Goal: Task Accomplishment & Management: Complete application form

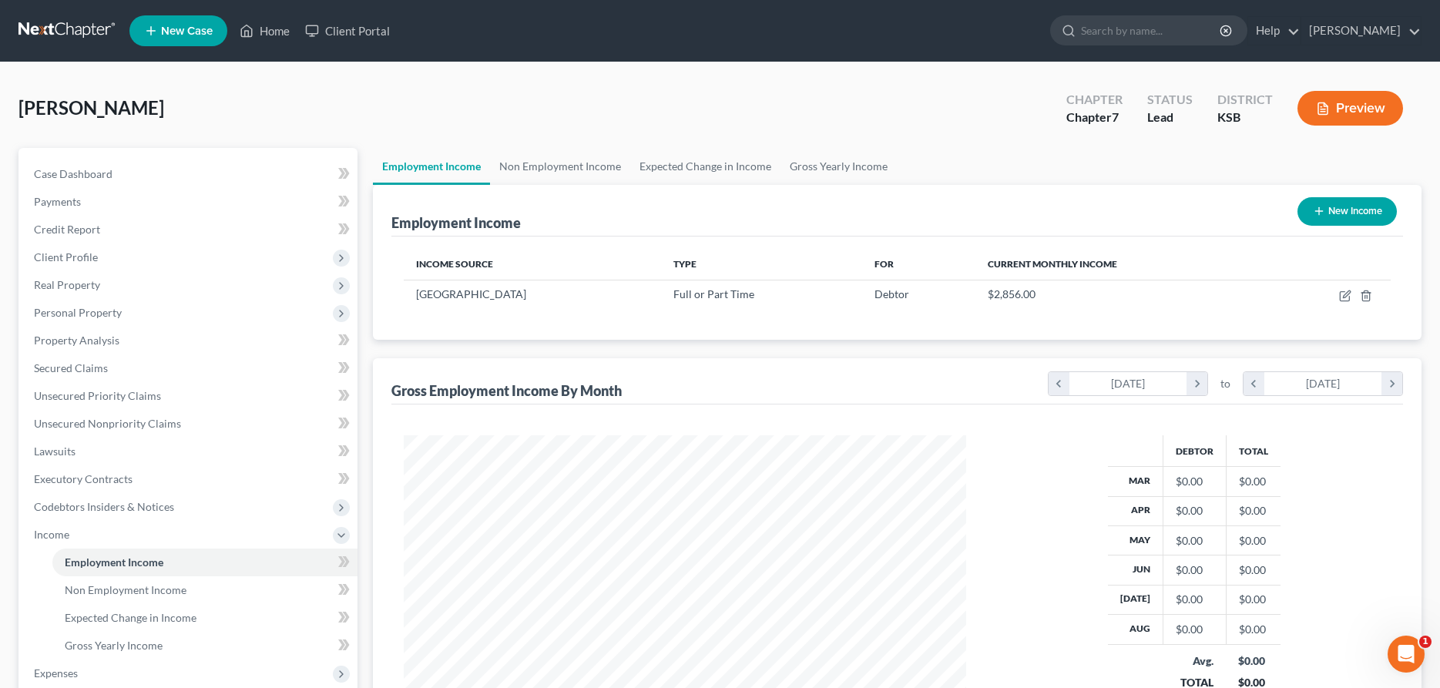
scroll to position [281, 593]
click at [262, 27] on link "Home" at bounding box center [265, 31] width 66 height 28
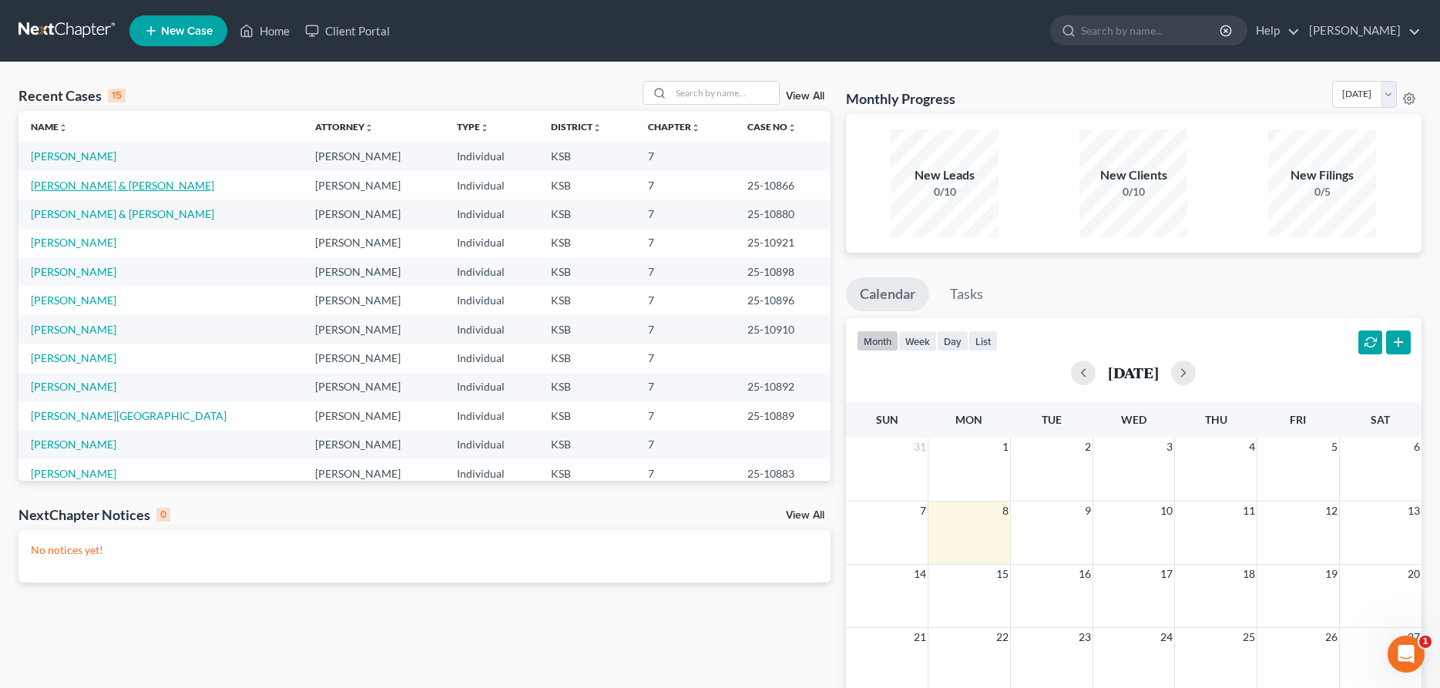
click at [96, 181] on link "[PERSON_NAME] & [PERSON_NAME]" at bounding box center [122, 185] width 183 height 13
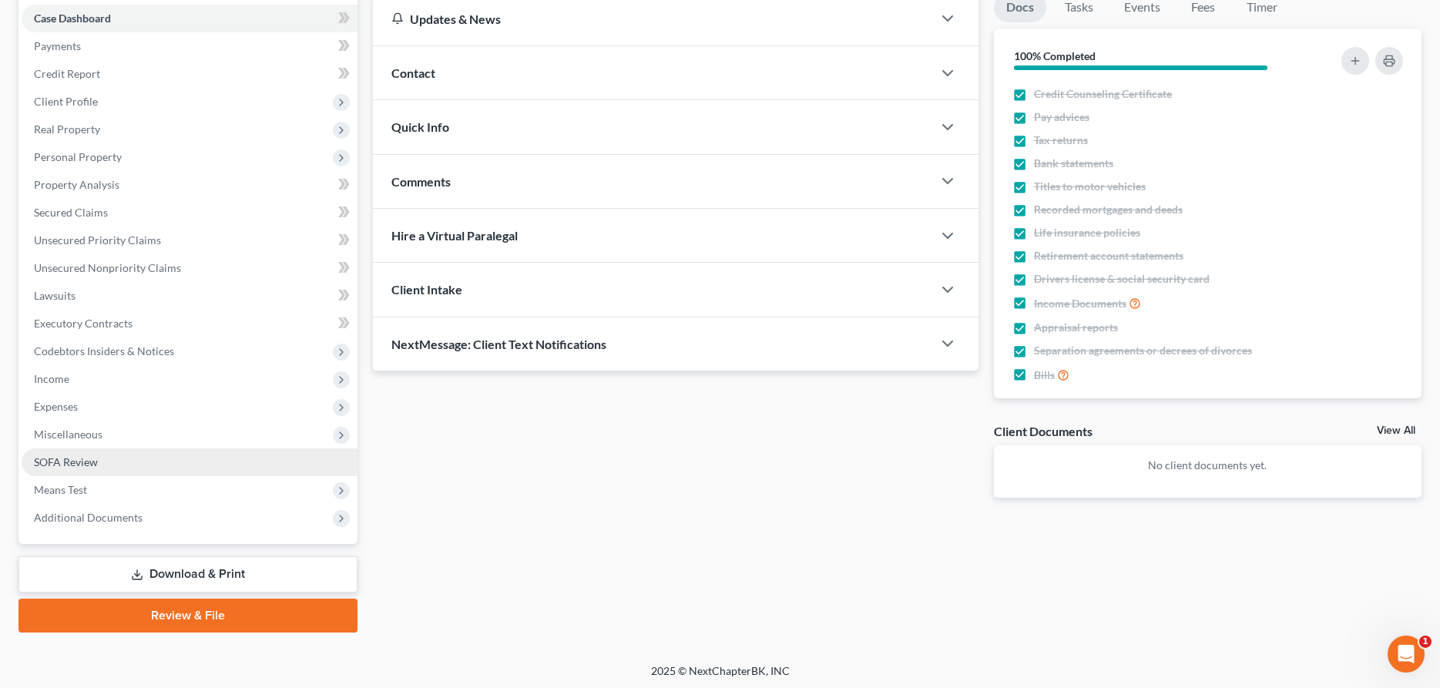
scroll to position [157, 0]
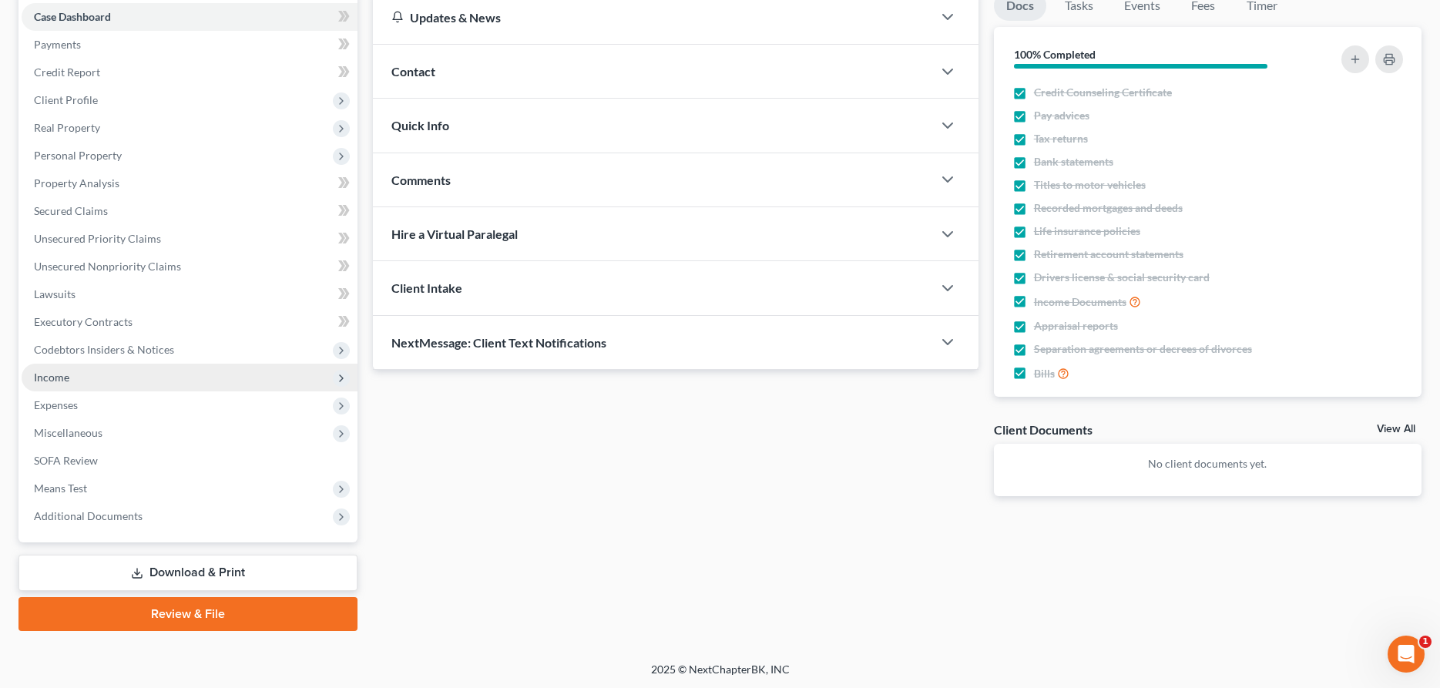
click at [62, 375] on span "Income" at bounding box center [51, 377] width 35 height 13
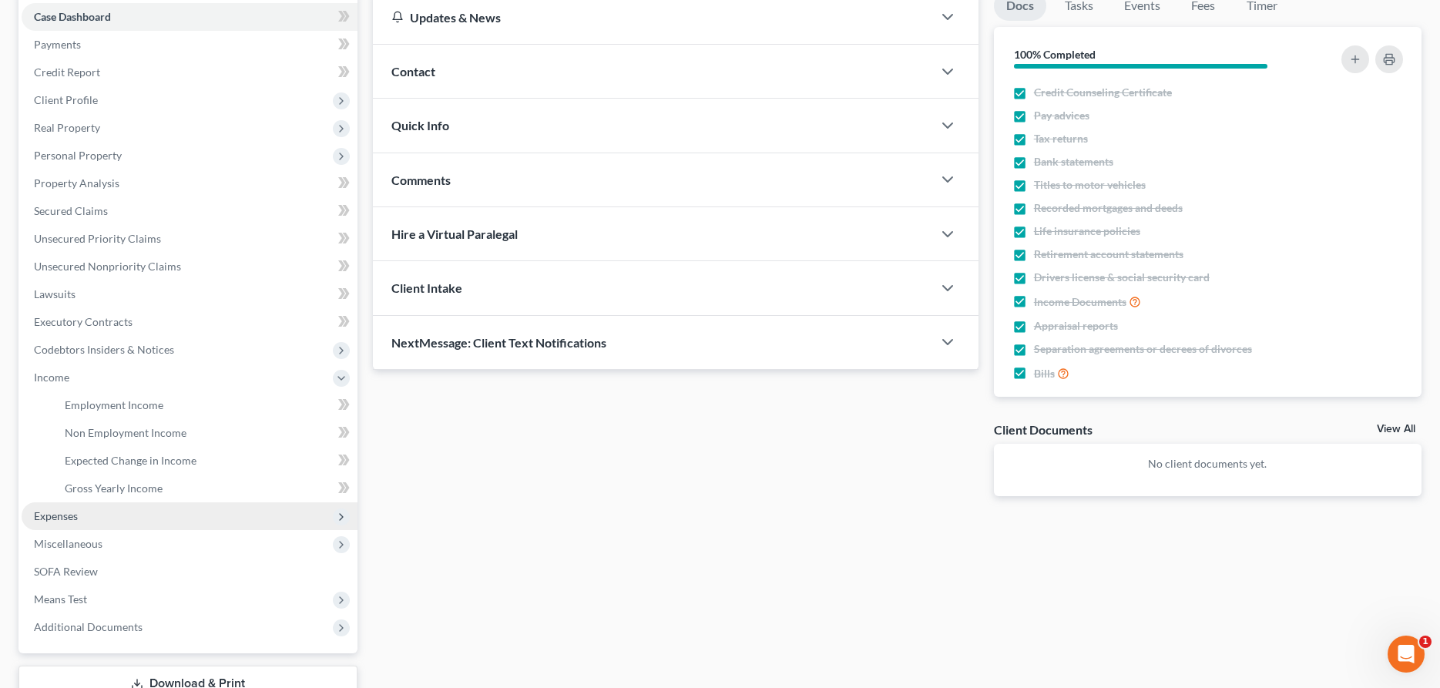
click at [54, 516] on span "Expenses" at bounding box center [56, 515] width 44 height 13
click at [76, 512] on span "Medical" at bounding box center [84, 515] width 39 height 13
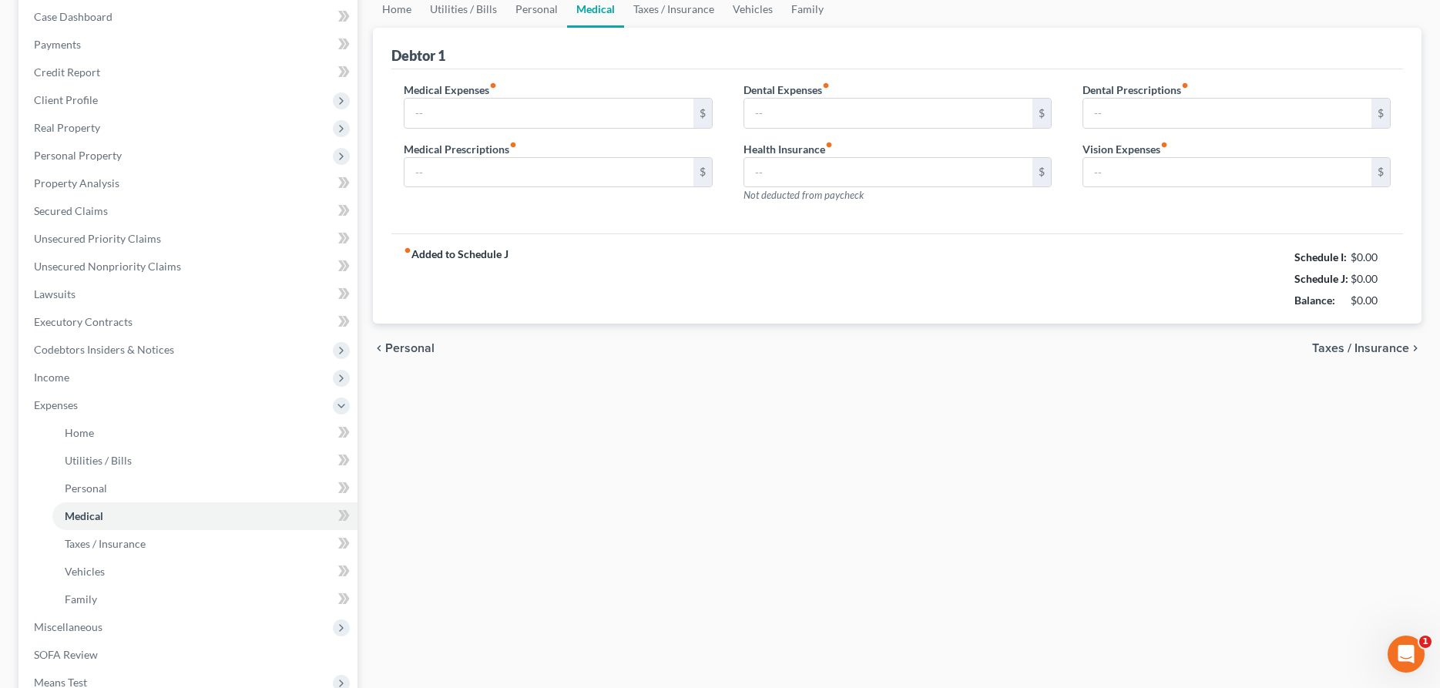
type input "150.00"
type input "175.00"
type input "50.00"
type input "552.90"
type input "0.00"
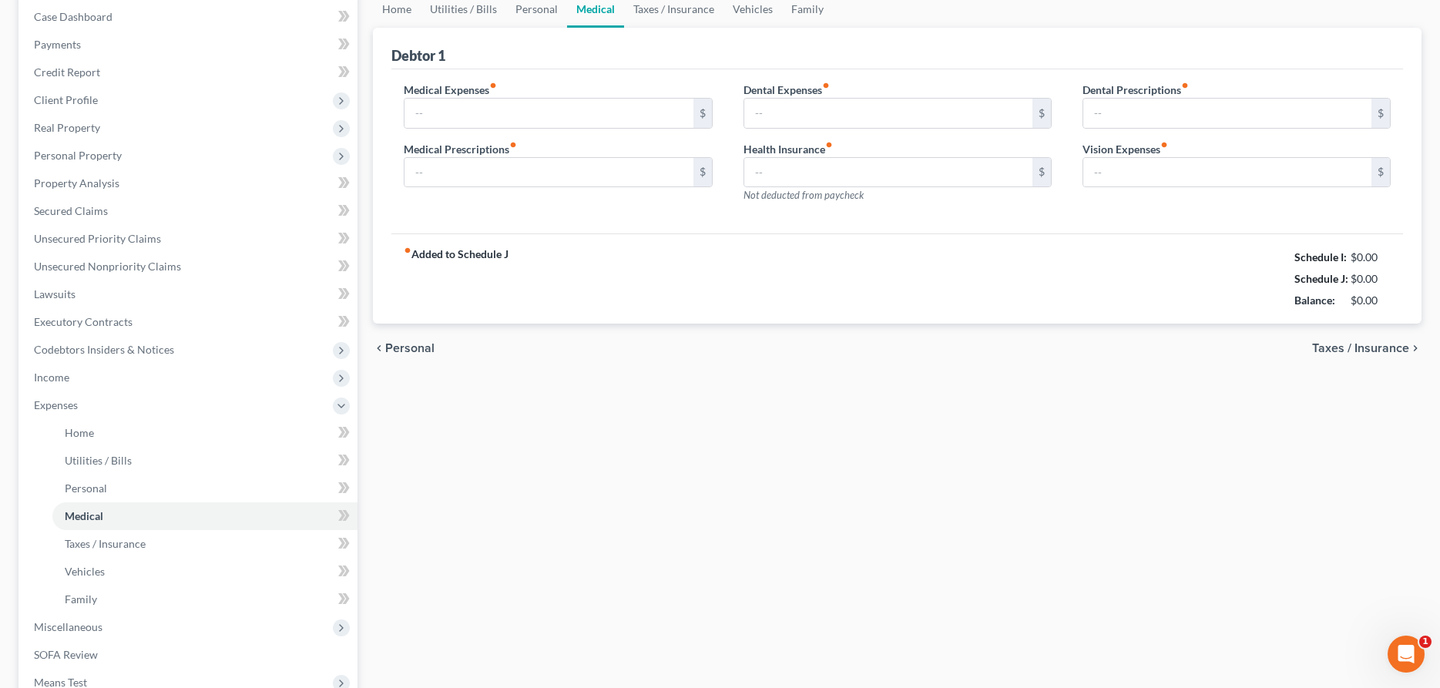
type input "0.00"
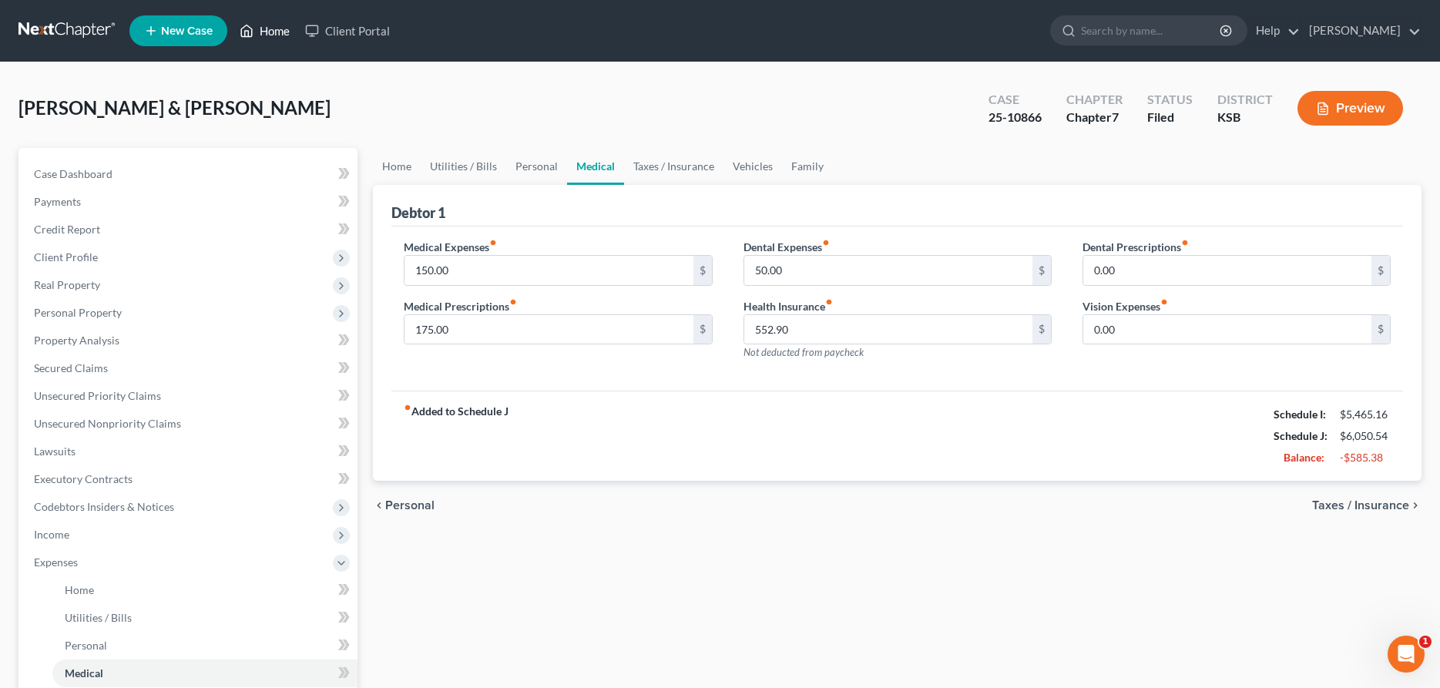
click at [276, 30] on link "Home" at bounding box center [265, 31] width 66 height 28
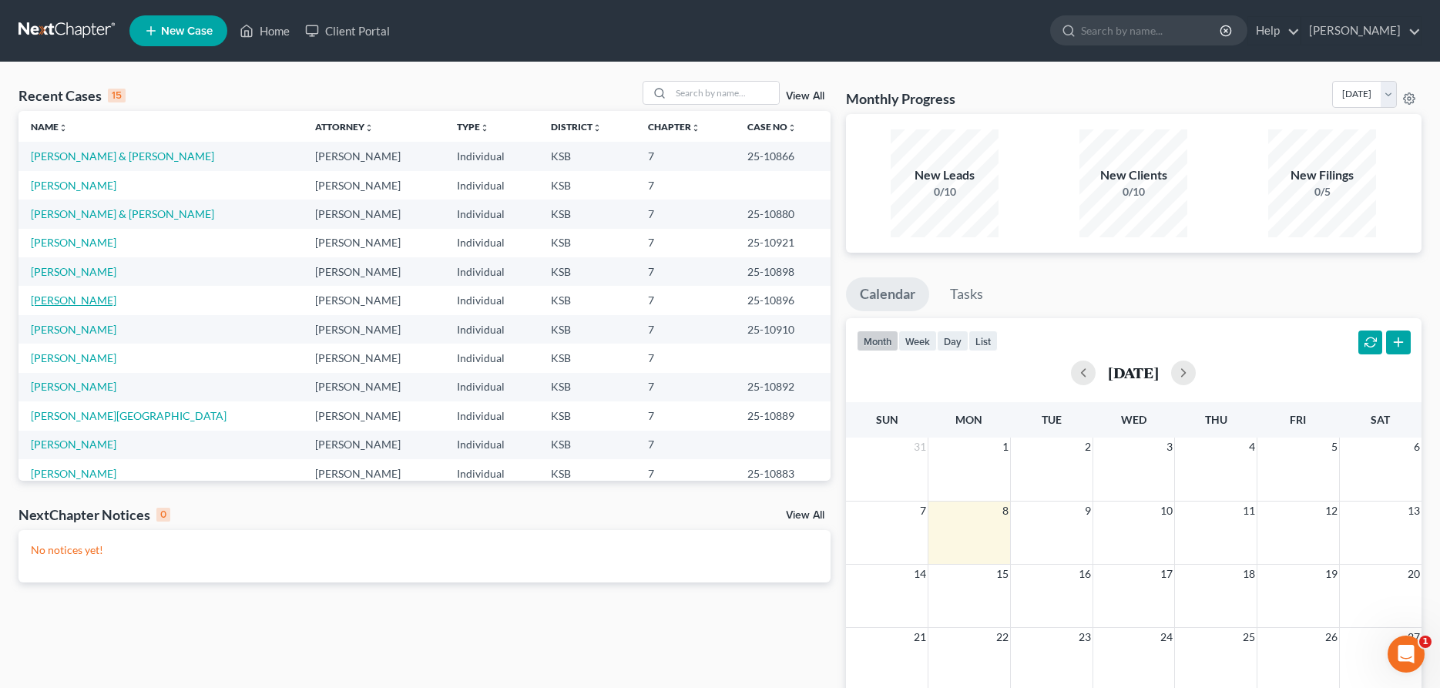
click at [66, 301] on link "[PERSON_NAME]" at bounding box center [74, 300] width 86 height 13
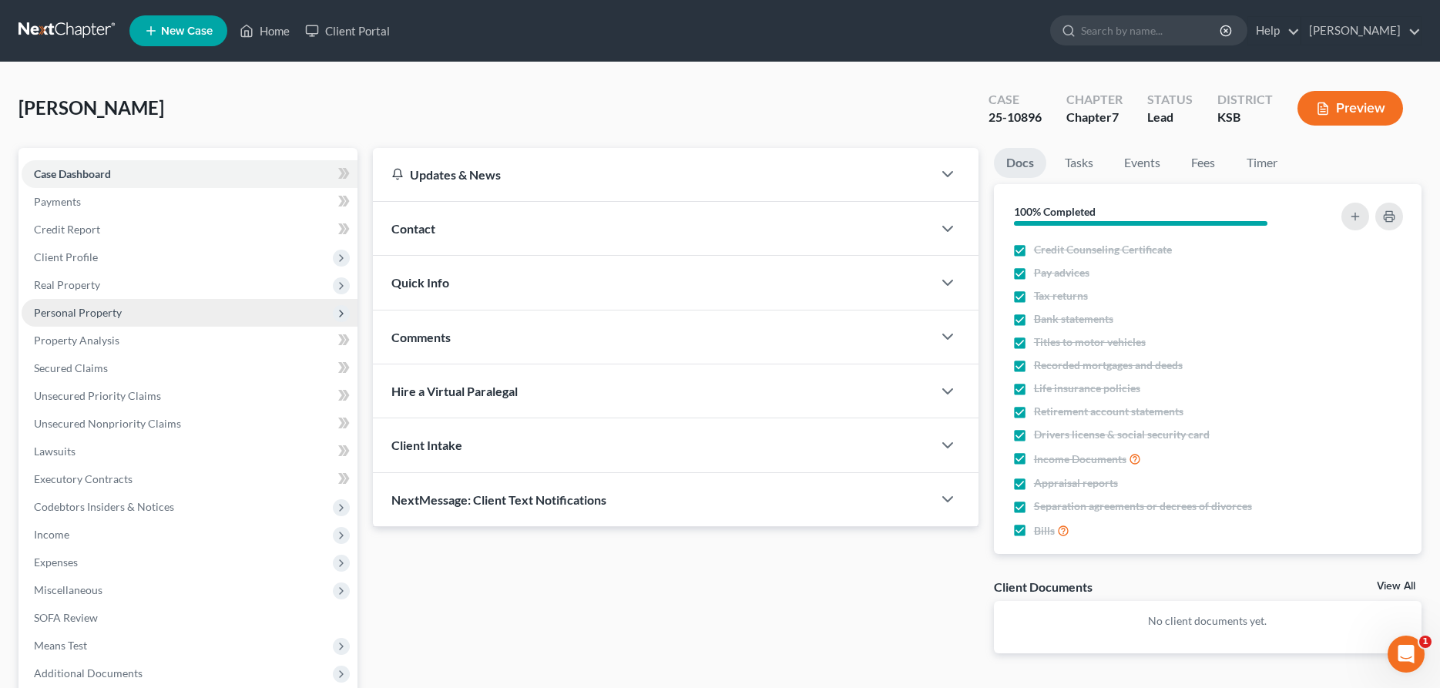
click at [59, 308] on span "Personal Property" at bounding box center [78, 312] width 88 height 13
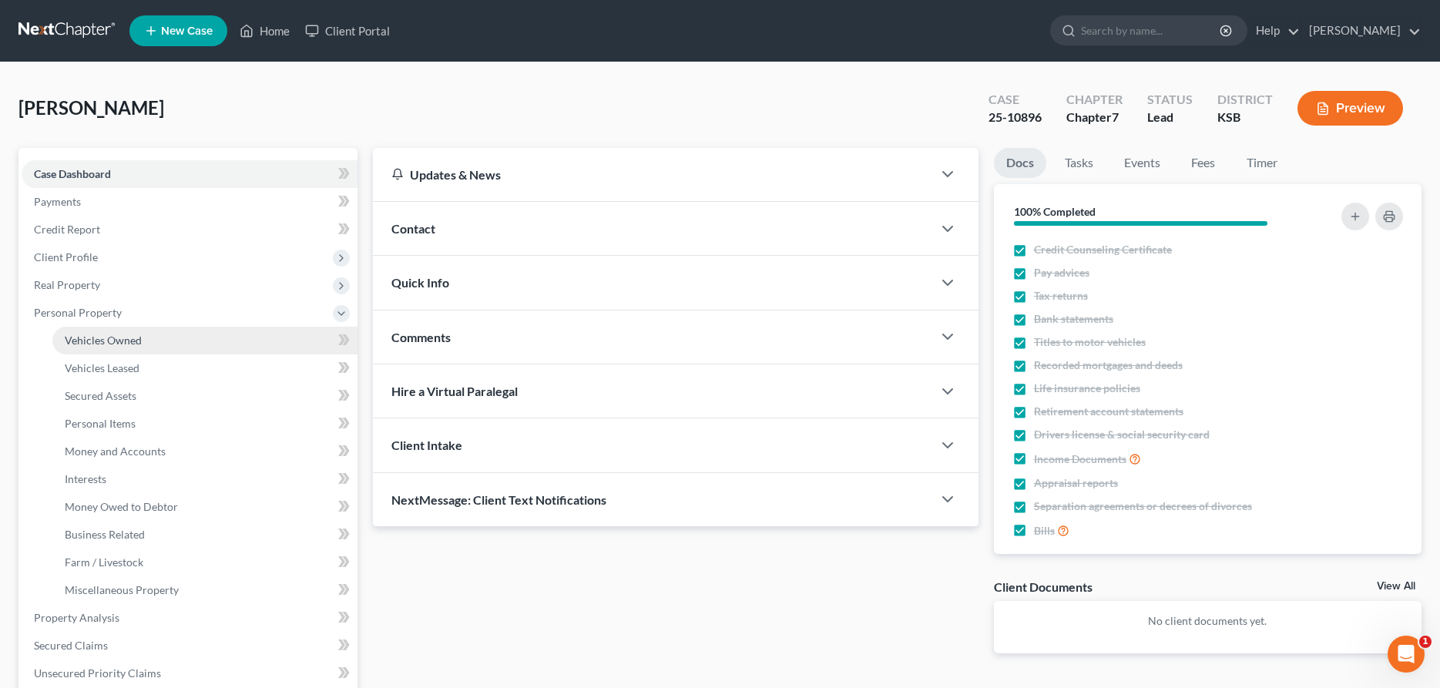
click at [94, 338] on span "Vehicles Owned" at bounding box center [103, 340] width 77 height 13
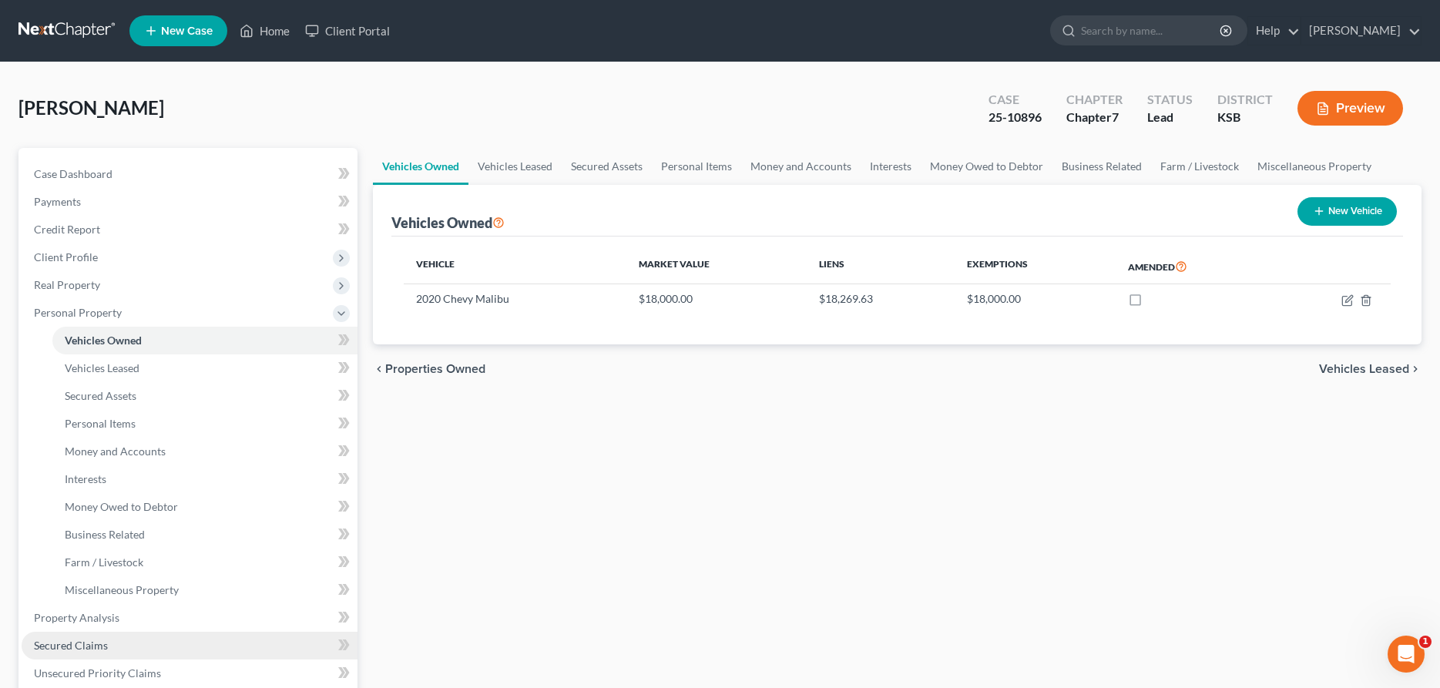
click at [62, 646] on span "Secured Claims" at bounding box center [71, 645] width 74 height 13
